Goal: Check status

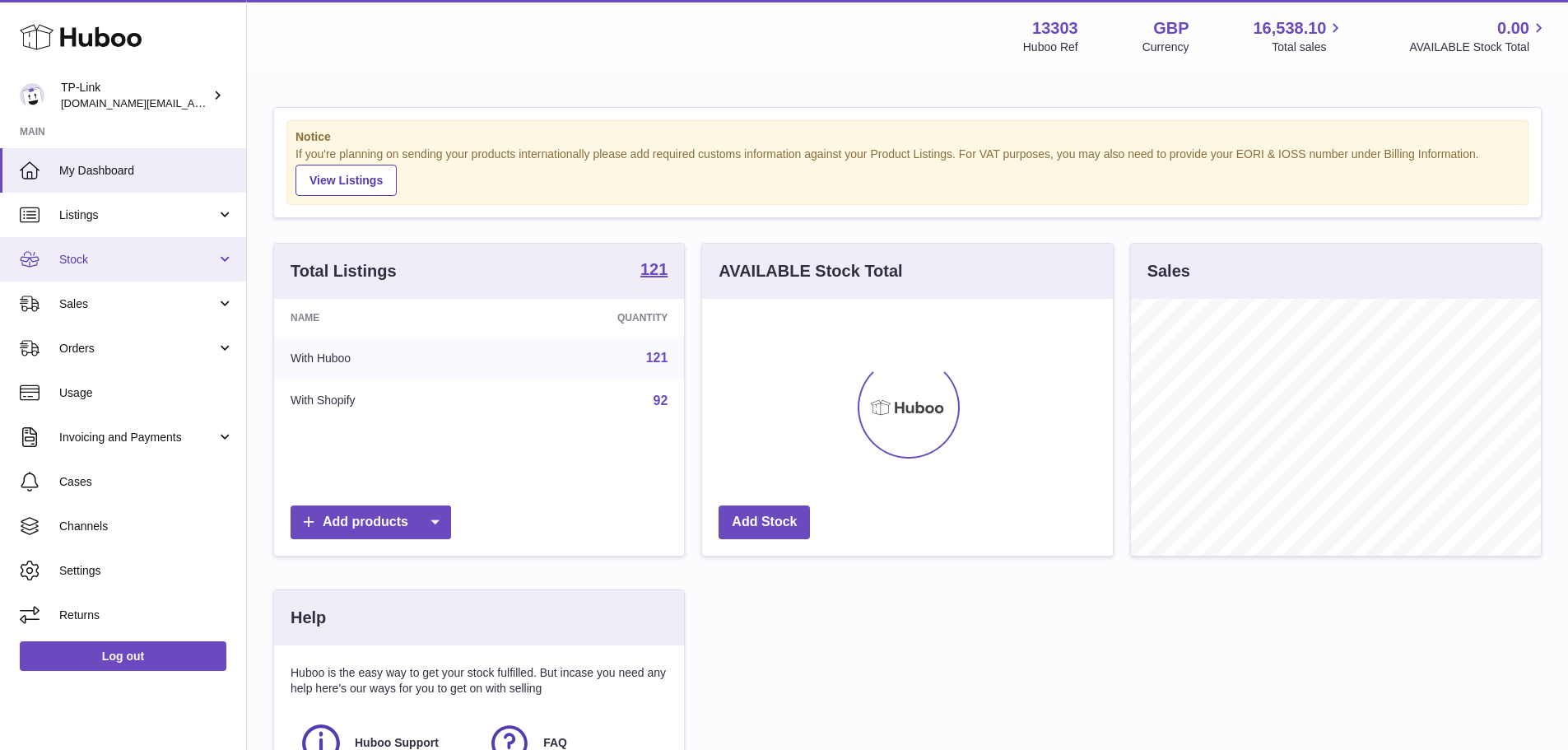
scroll to position [257, 411]
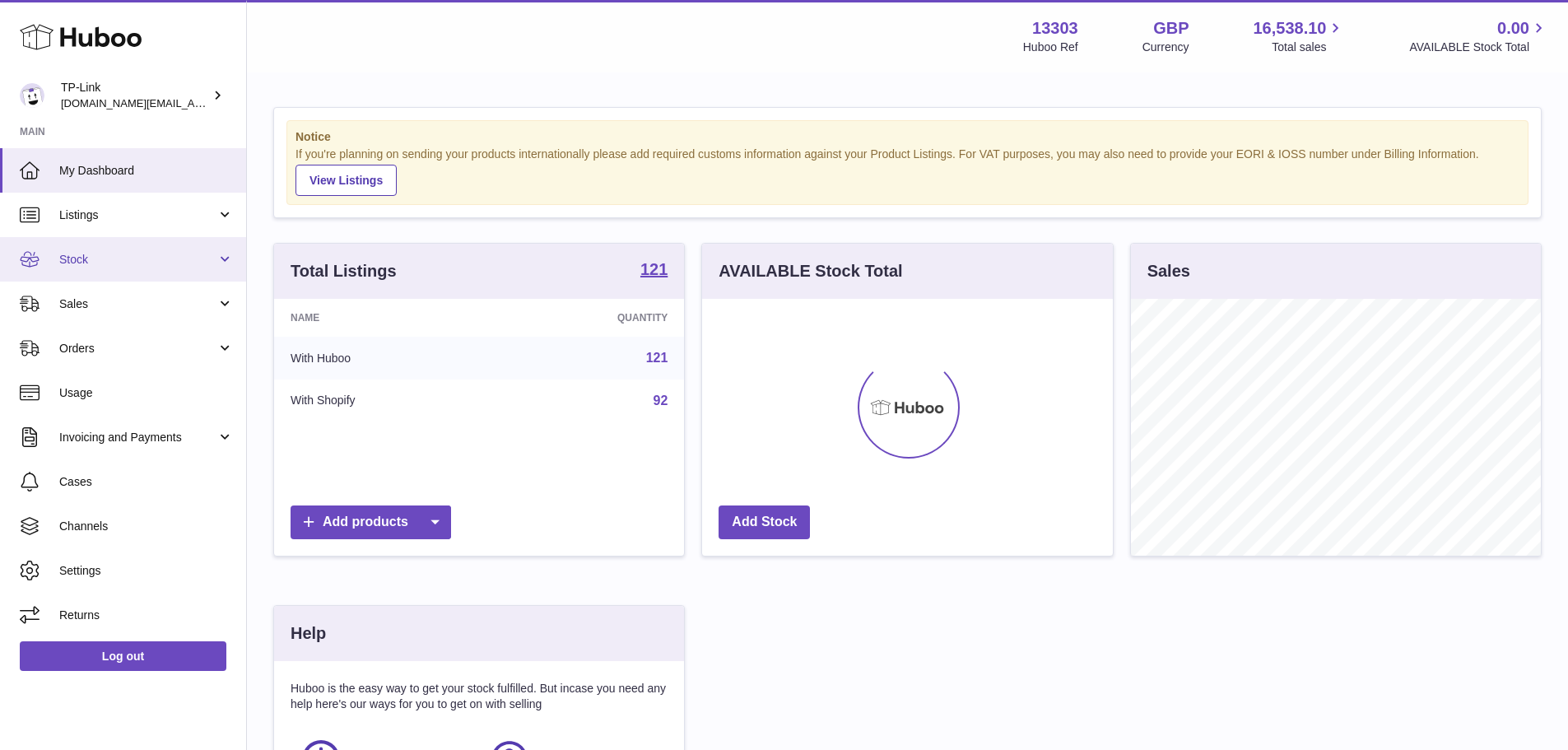
click at [142, 253] on span "Stock" at bounding box center [138, 259] width 158 height 15
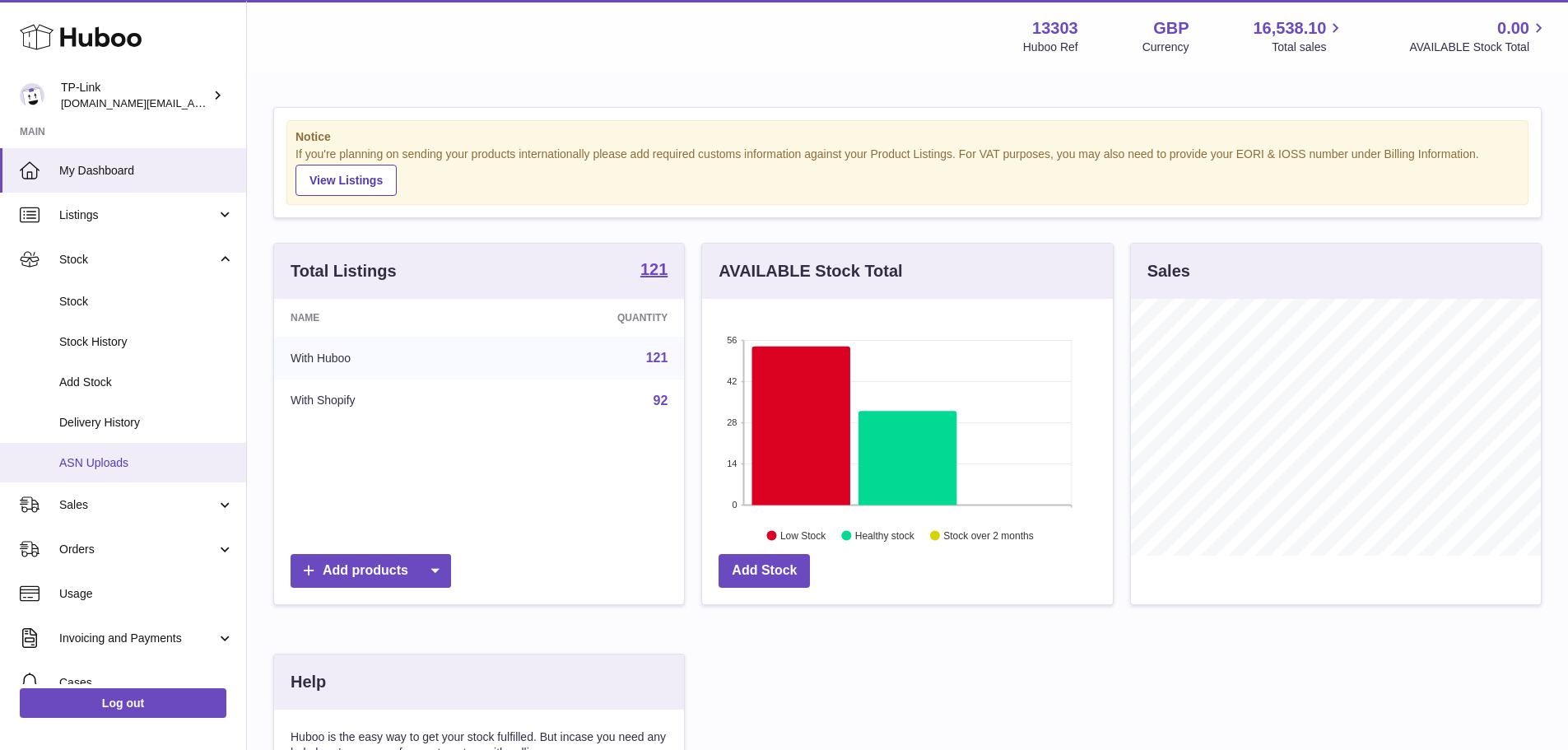
click at [120, 461] on span "ASN Uploads" at bounding box center [146, 463] width 175 height 15
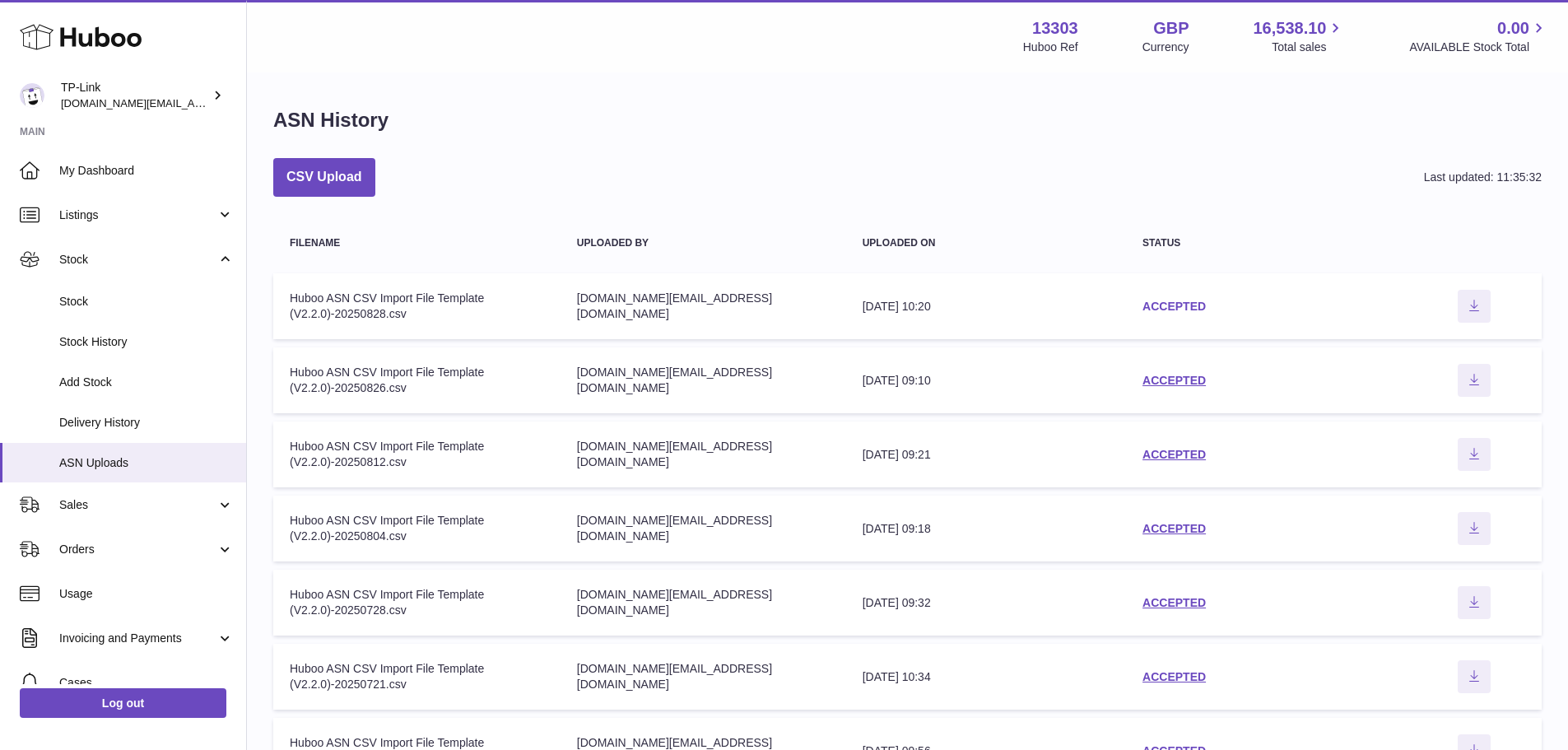
click at [1184, 310] on link "ACCEPTED" at bounding box center [1174, 306] width 63 height 14
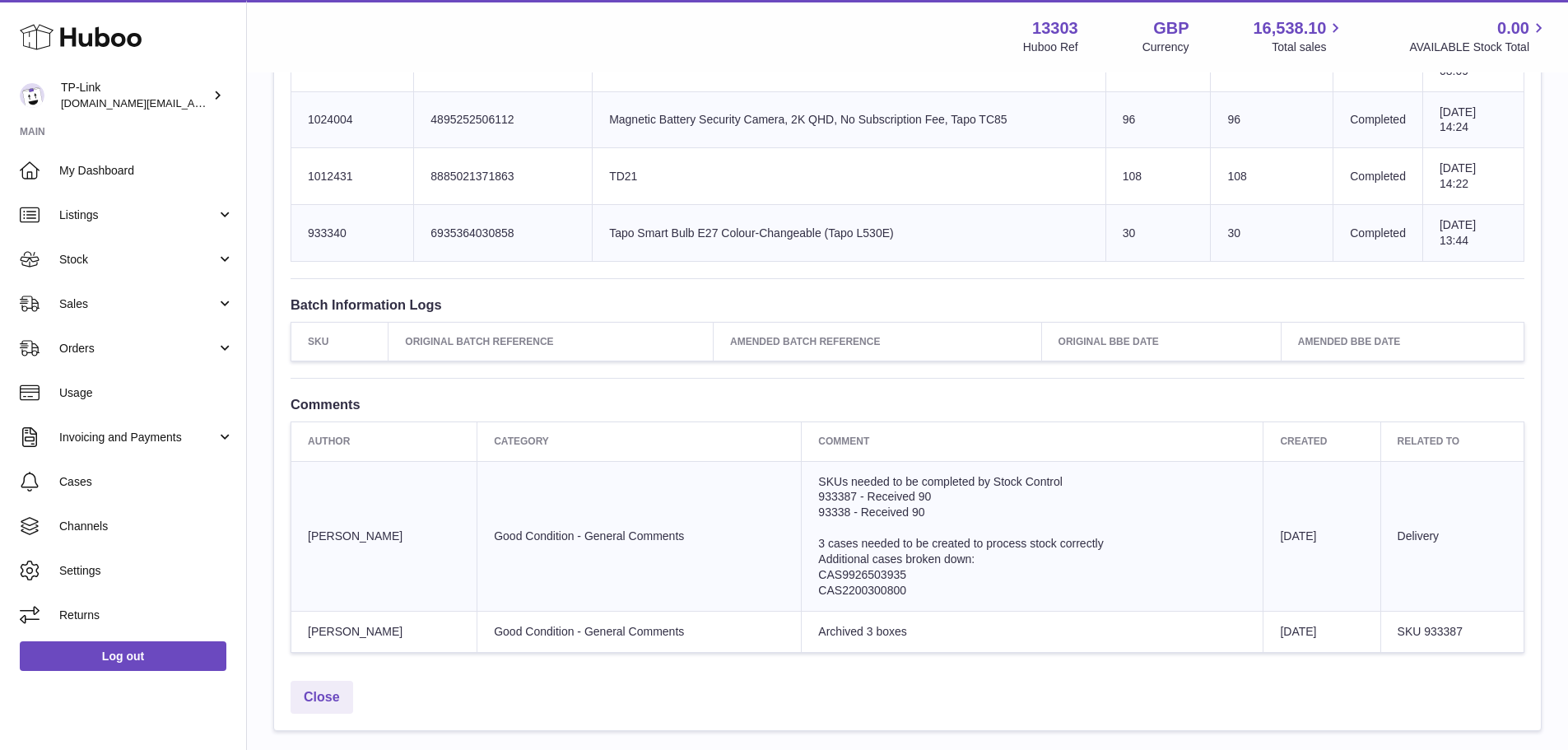
scroll to position [4193, 0]
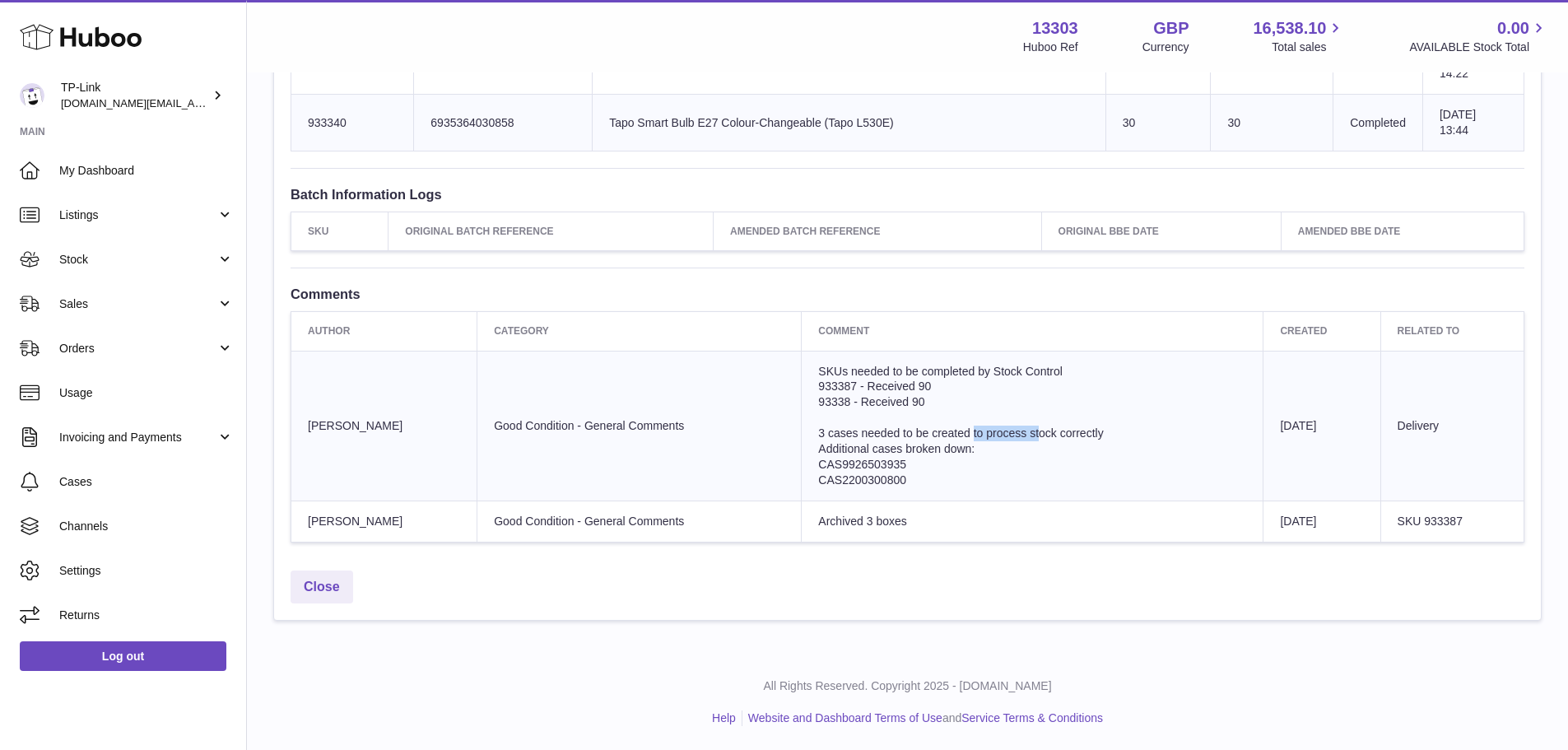
drag, startPoint x: 877, startPoint y: 425, endPoint x: 943, endPoint y: 428, distance: 66.1
click at [943, 428] on span "3 cases needed to be created to process stock correctly" at bounding box center [961, 433] width 285 height 14
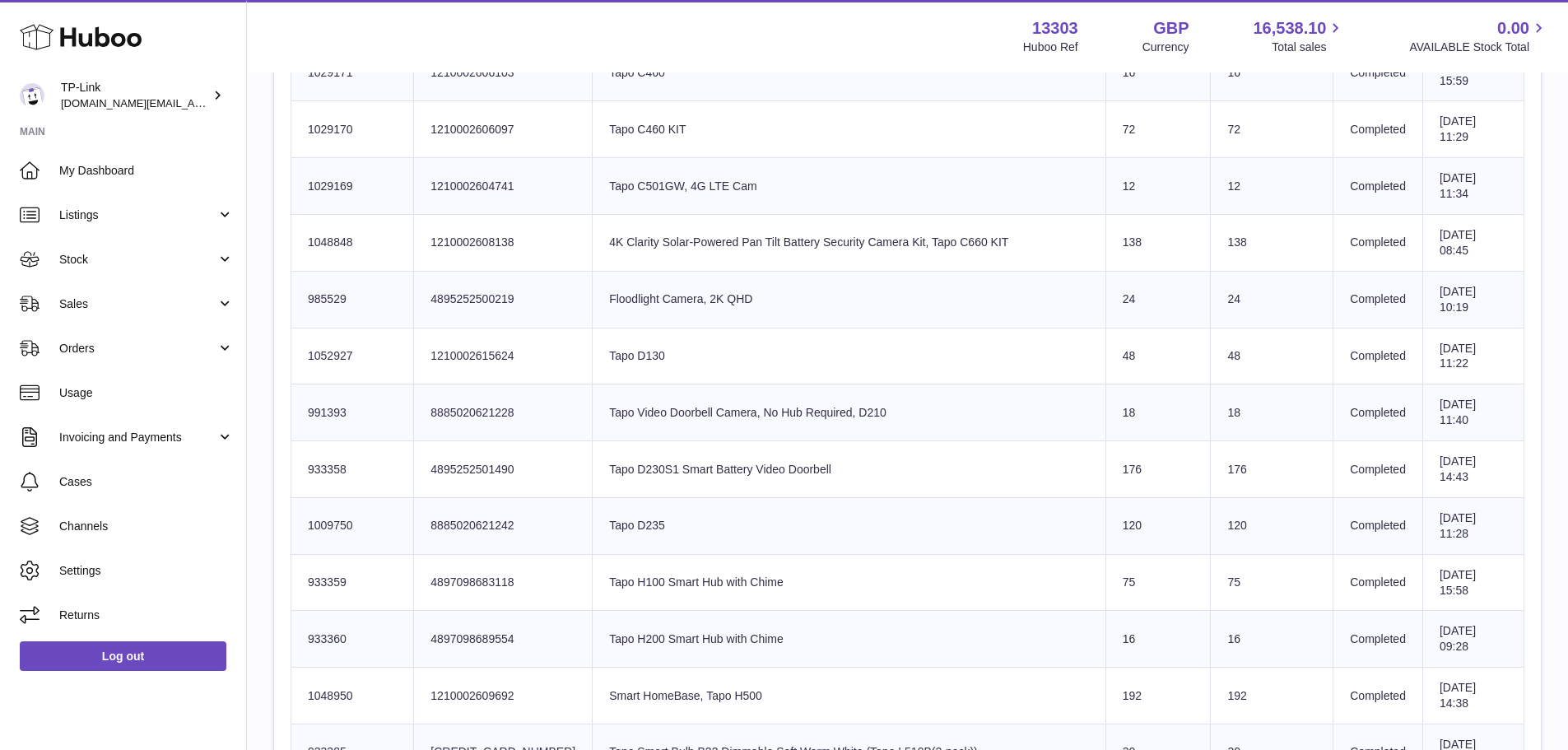
scroll to position [1475, 0]
